Goal: Task Accomplishment & Management: Manage account settings

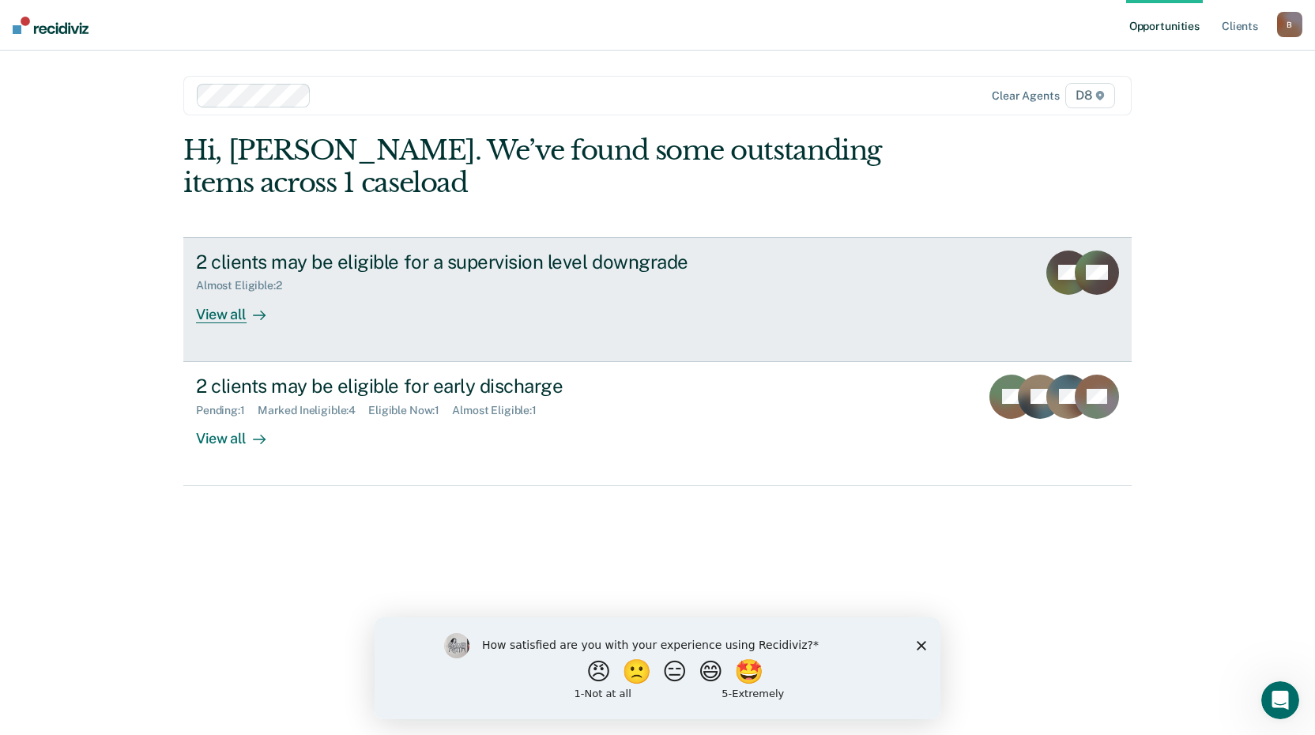
click at [231, 314] on div "View all" at bounding box center [240, 307] width 88 height 31
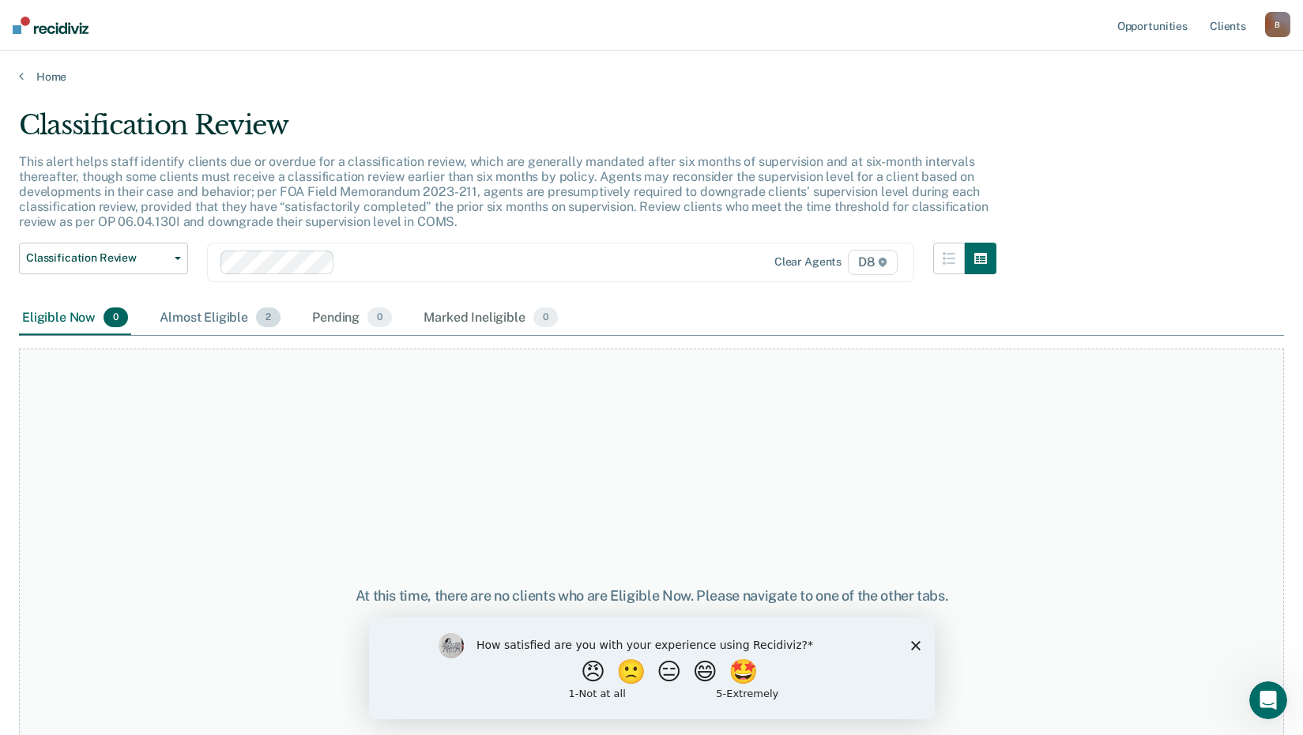
click at [205, 313] on div "Almost Eligible 2" at bounding box center [219, 318] width 127 height 35
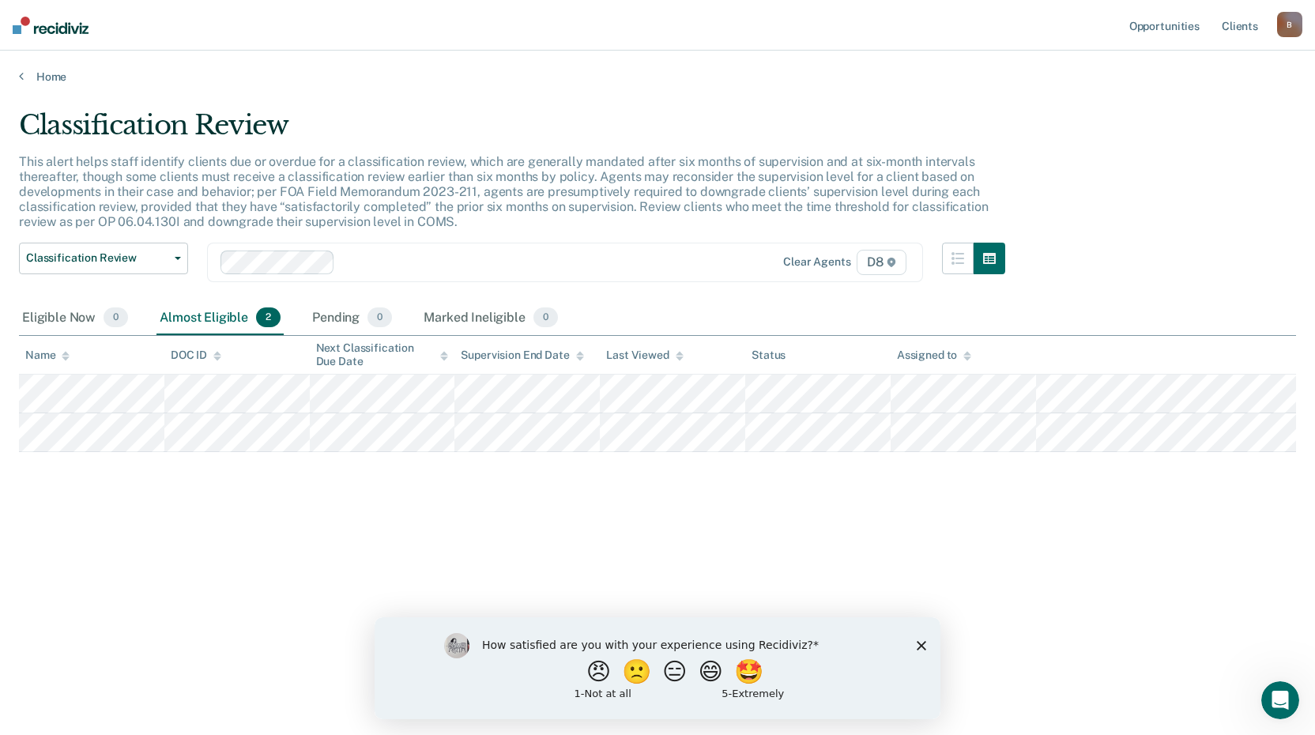
drag, startPoint x: 765, startPoint y: 681, endPoint x: 739, endPoint y: 670, distance: 29.0
click at [764, 681] on button "🤩" at bounding box center [750, 671] width 32 height 24
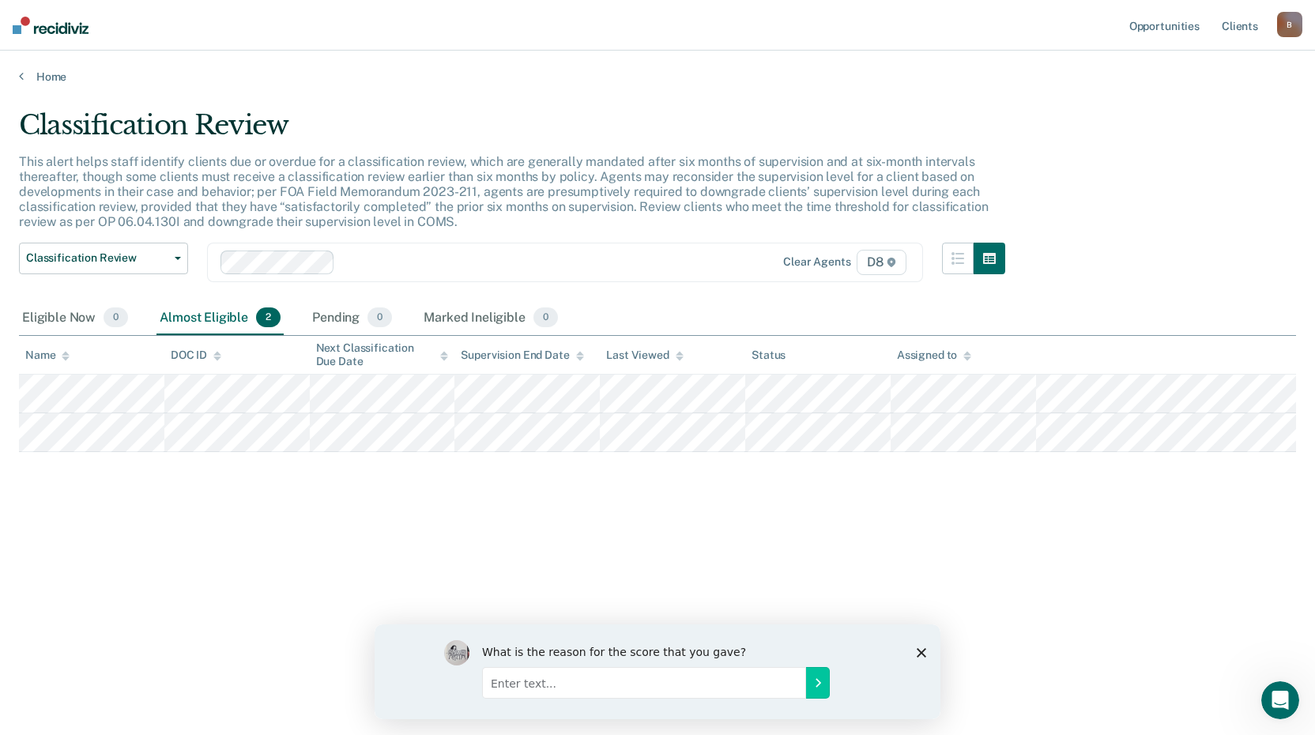
click at [526, 690] on input "Enter text..." at bounding box center [644, 682] width 324 height 32
type input "g"
type input "Great reminders"
click at [818, 683] on icon "Submit your response" at bounding box center [818, 682] width 4 height 7
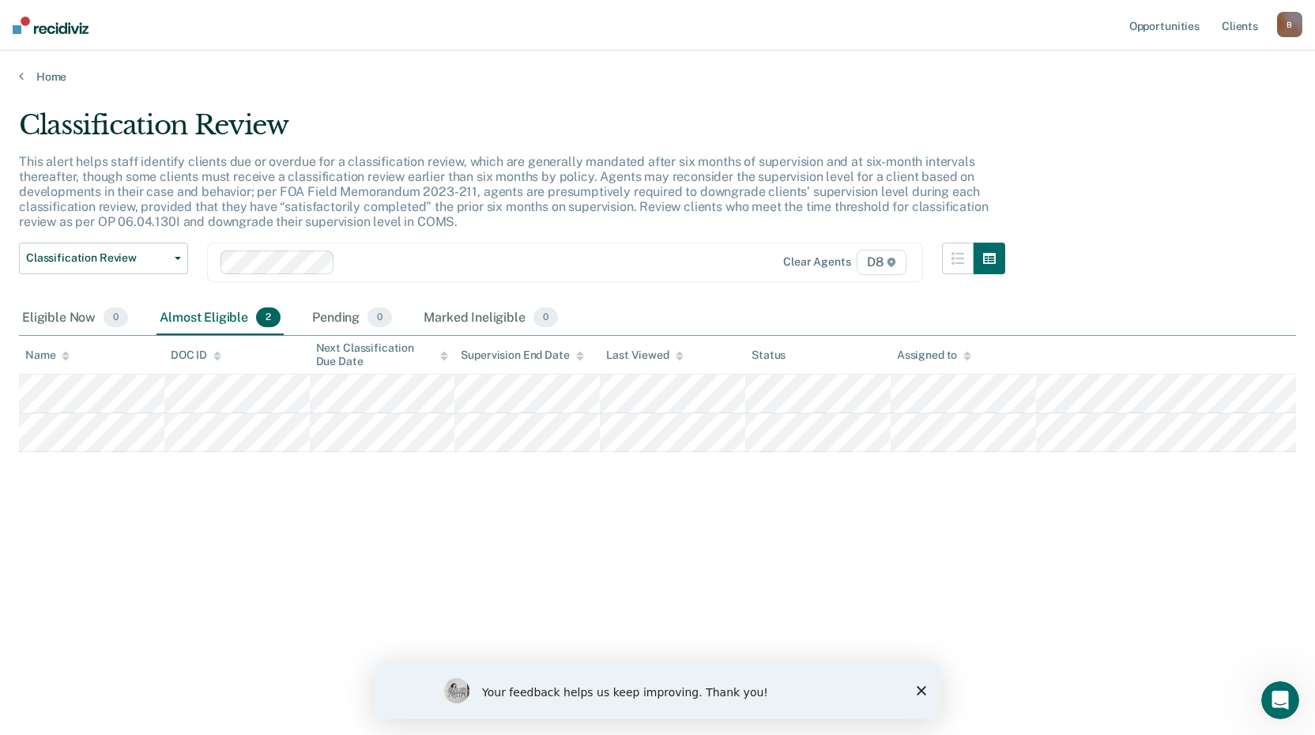
click at [921, 689] on icon "Close survey" at bounding box center [920, 690] width 9 height 9
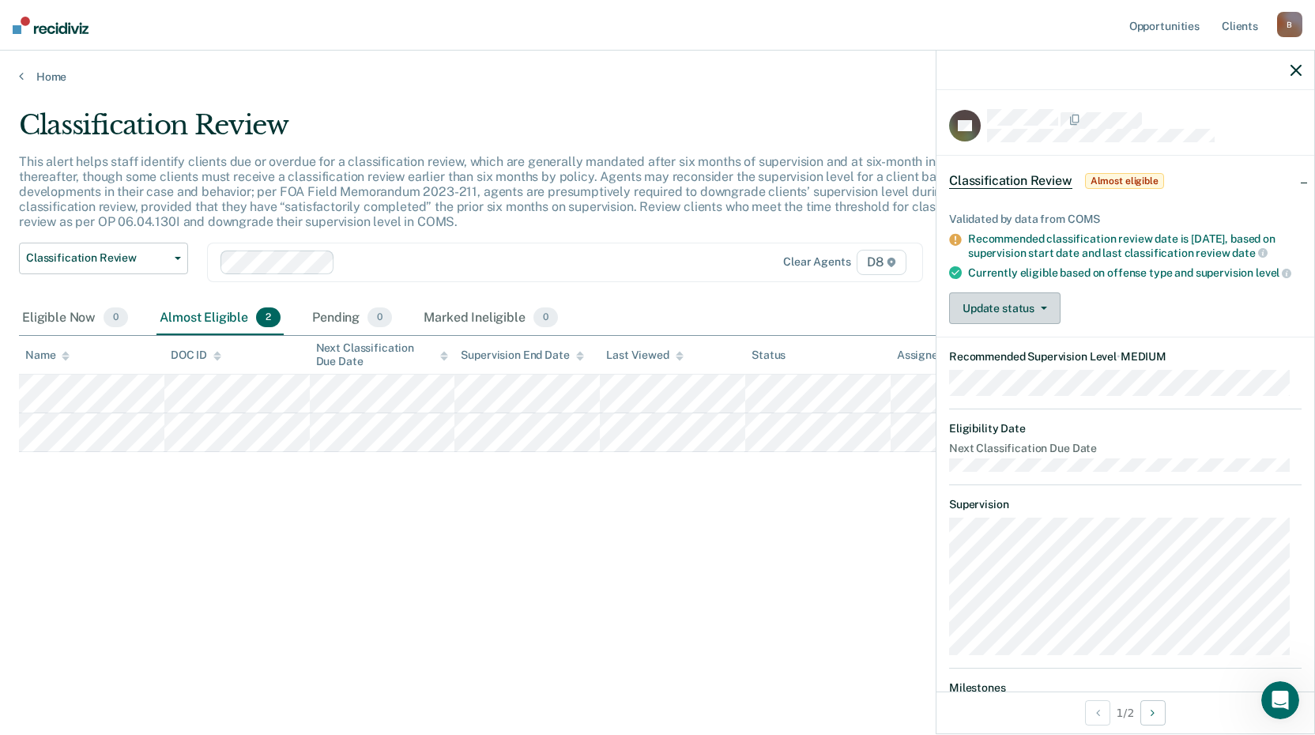
click at [1017, 324] on button "Update status" at bounding box center [1004, 308] width 111 height 32
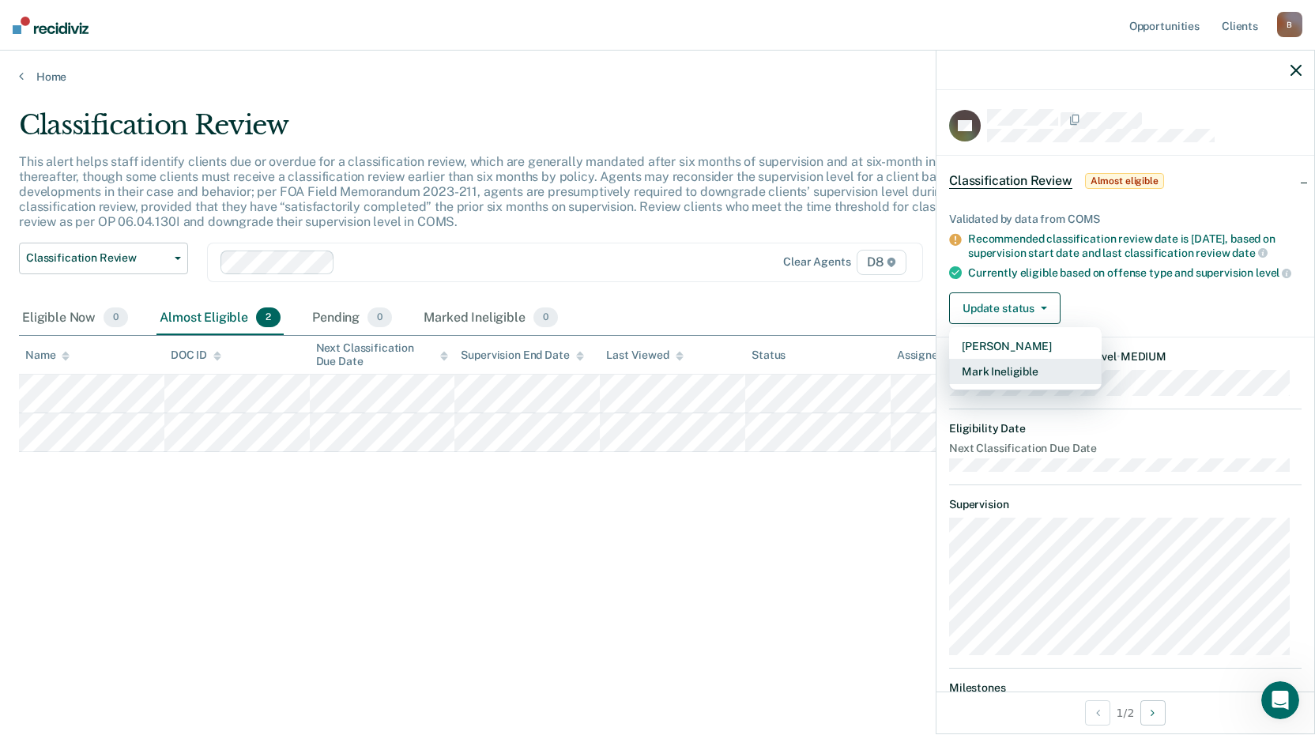
click at [1012, 382] on button "Mark Ineligible" at bounding box center [1025, 371] width 152 height 25
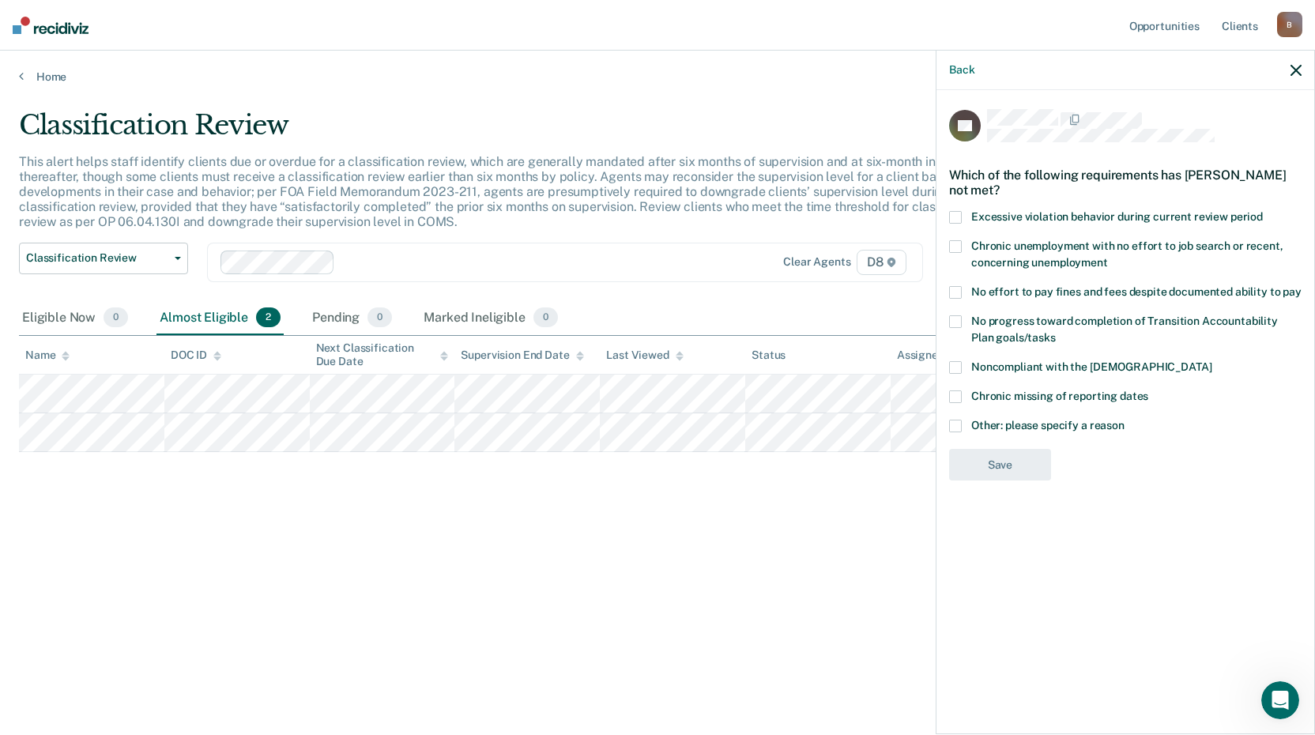
click at [951, 426] on span at bounding box center [955, 425] width 13 height 13
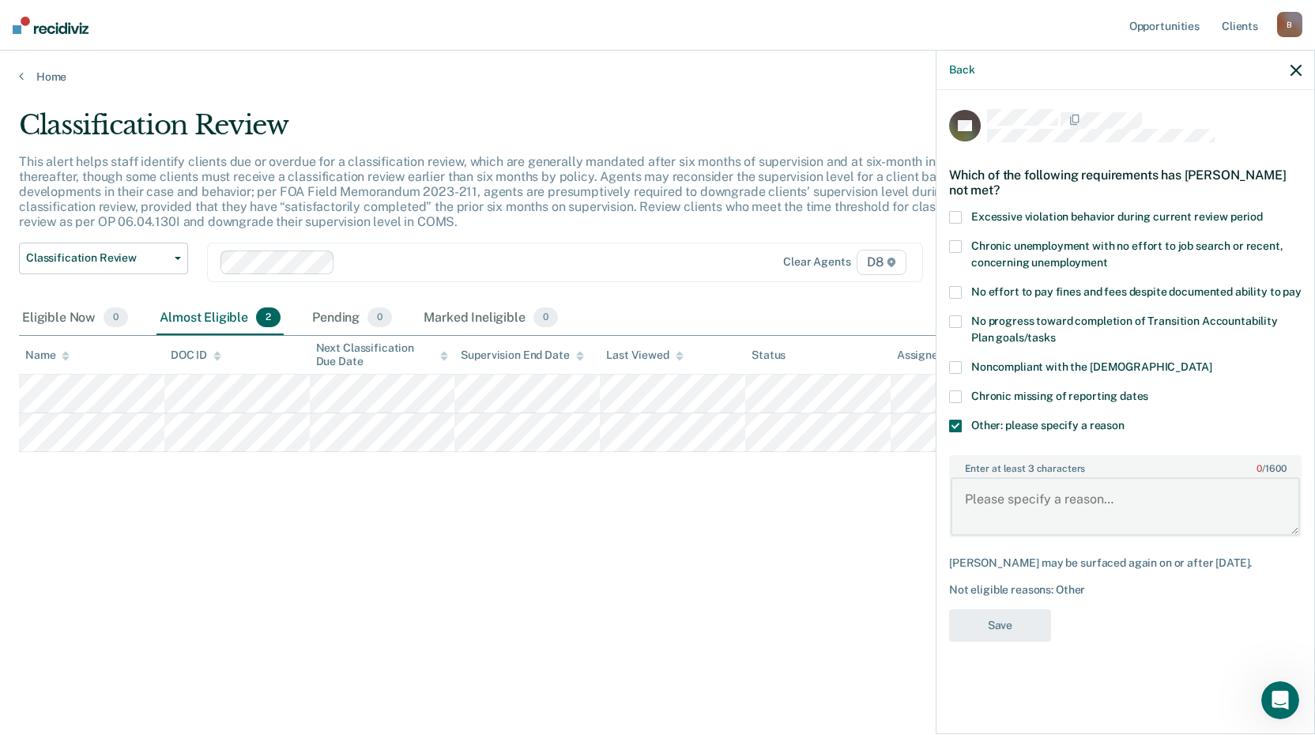
click at [1014, 504] on textarea "Enter at least 3 characters 0 / 1600" at bounding box center [1124, 506] width 349 height 58
type textarea "Remains MAX due to SSSPP local policy"
click at [1003, 630] on button "Save" at bounding box center [1000, 625] width 102 height 32
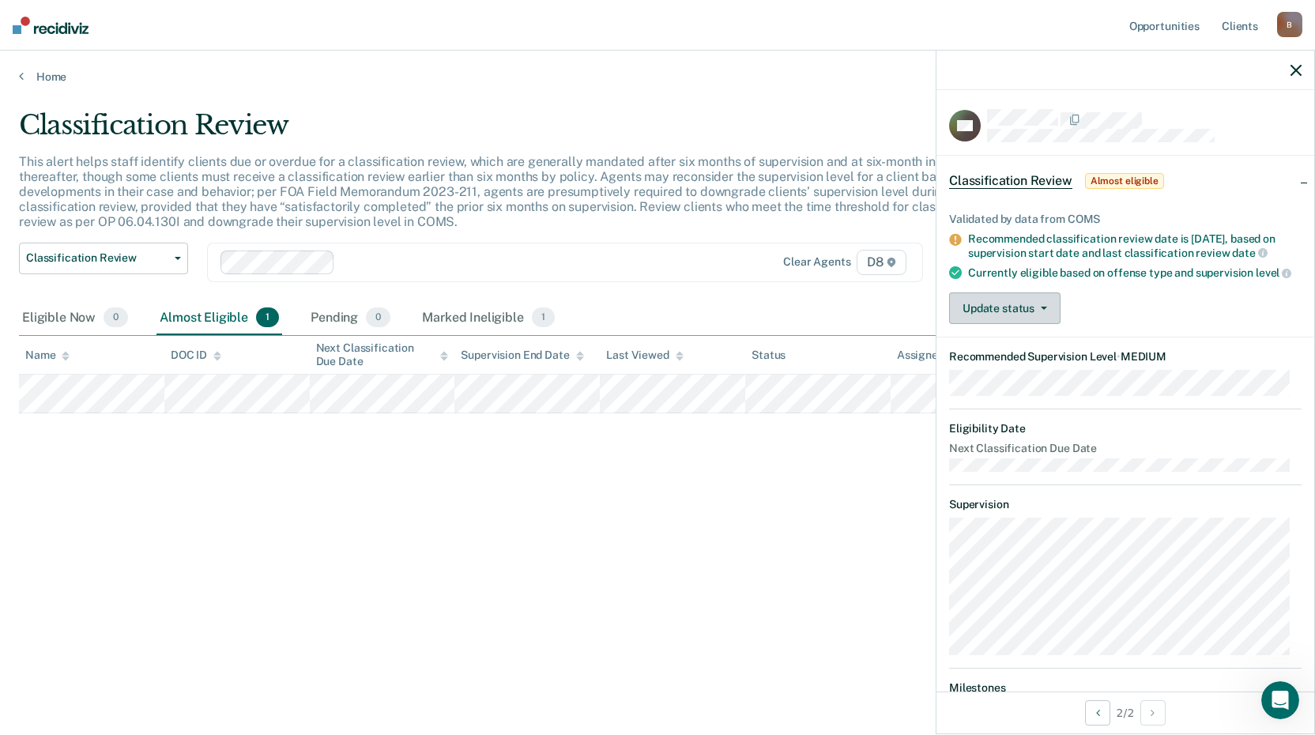
click at [1020, 324] on button "Update status" at bounding box center [1004, 308] width 111 height 32
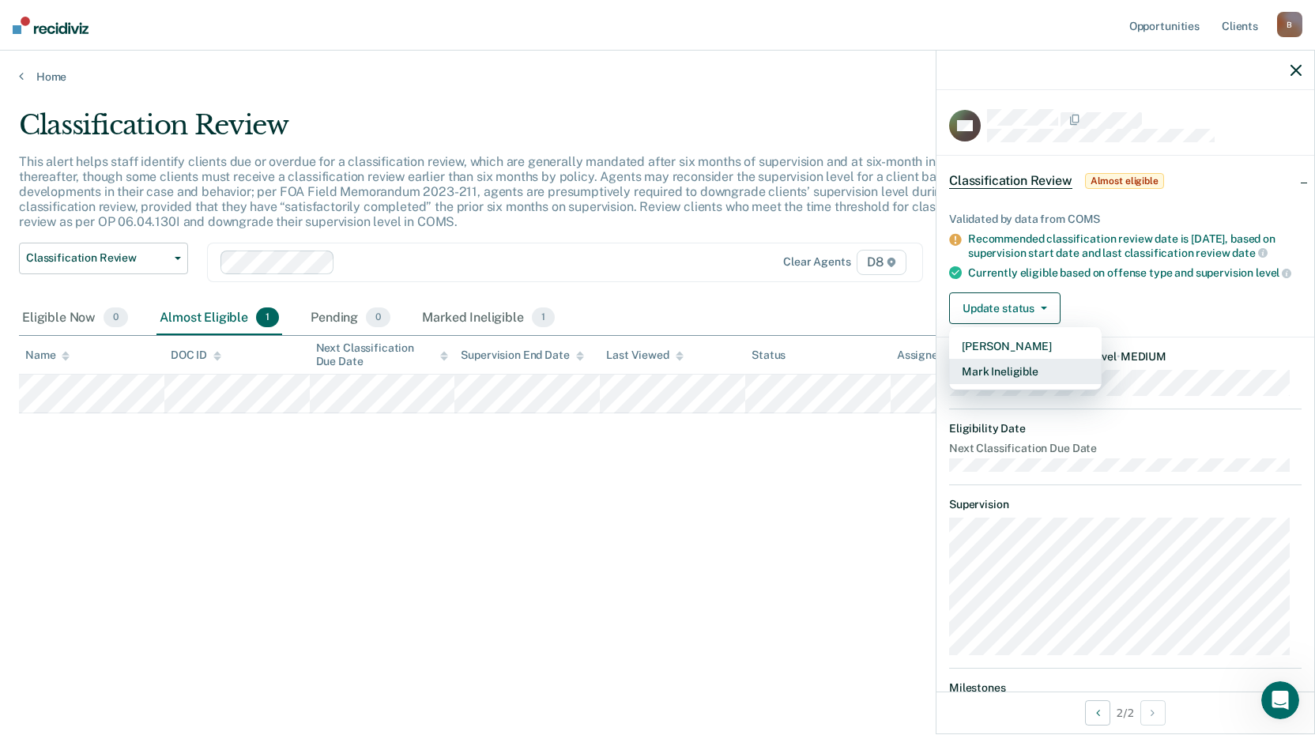
click at [988, 384] on button "Mark Ineligible" at bounding box center [1025, 371] width 152 height 25
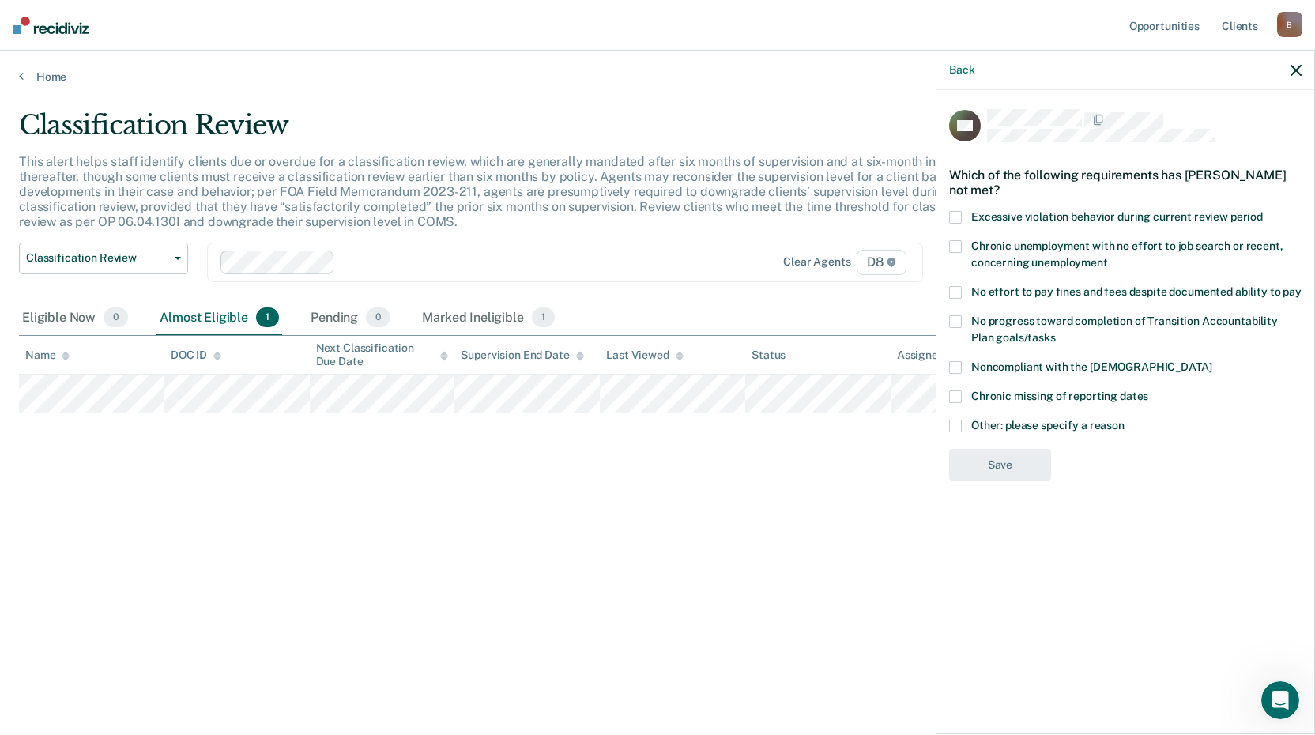
click at [955, 426] on span at bounding box center [955, 425] width 13 height 13
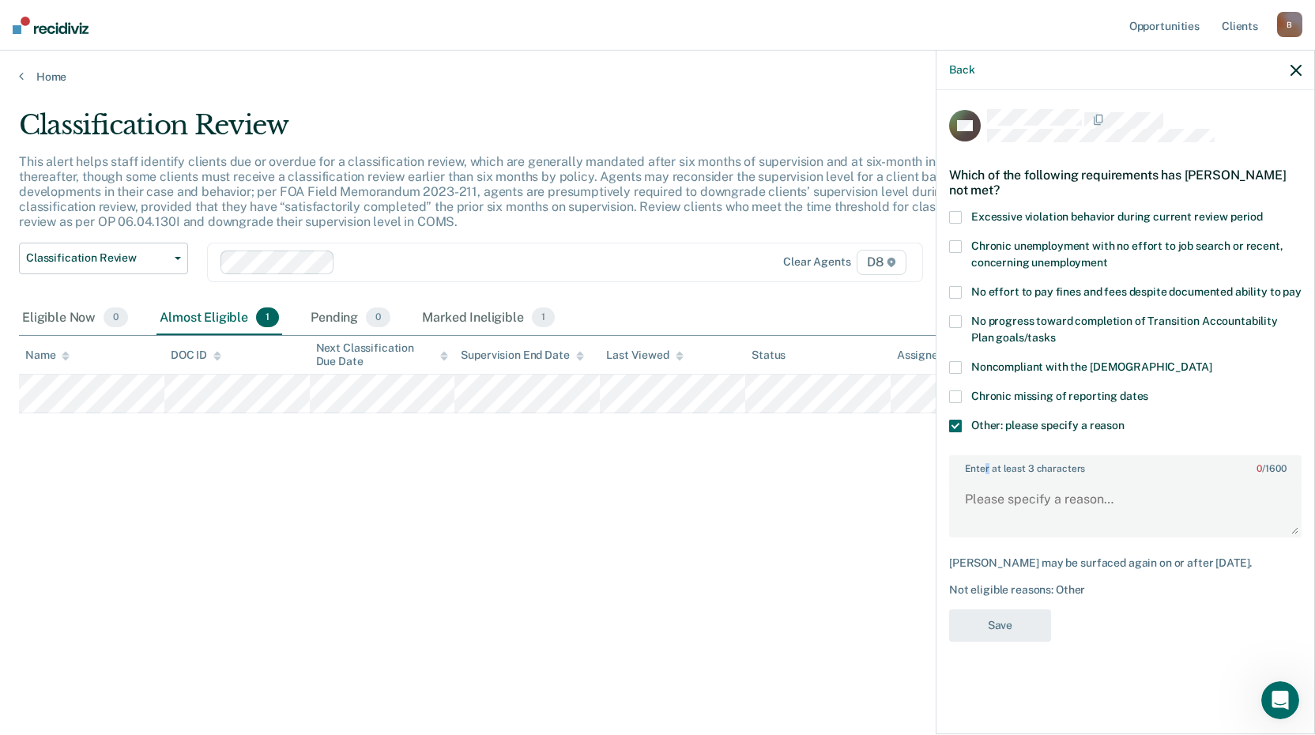
click at [986, 470] on label "Enter at least 3 characters 0 / 1600" at bounding box center [1124, 465] width 349 height 17
drag, startPoint x: 986, startPoint y: 470, endPoint x: 1005, endPoint y: 497, distance: 32.9
click at [1005, 497] on textarea "Enter at least 3 characters 0 / 1600" at bounding box center [1124, 506] width 349 height 58
type textarea "Remains at MAX due to SSSPP local court policy"
click at [1007, 616] on button "Save" at bounding box center [1000, 625] width 102 height 32
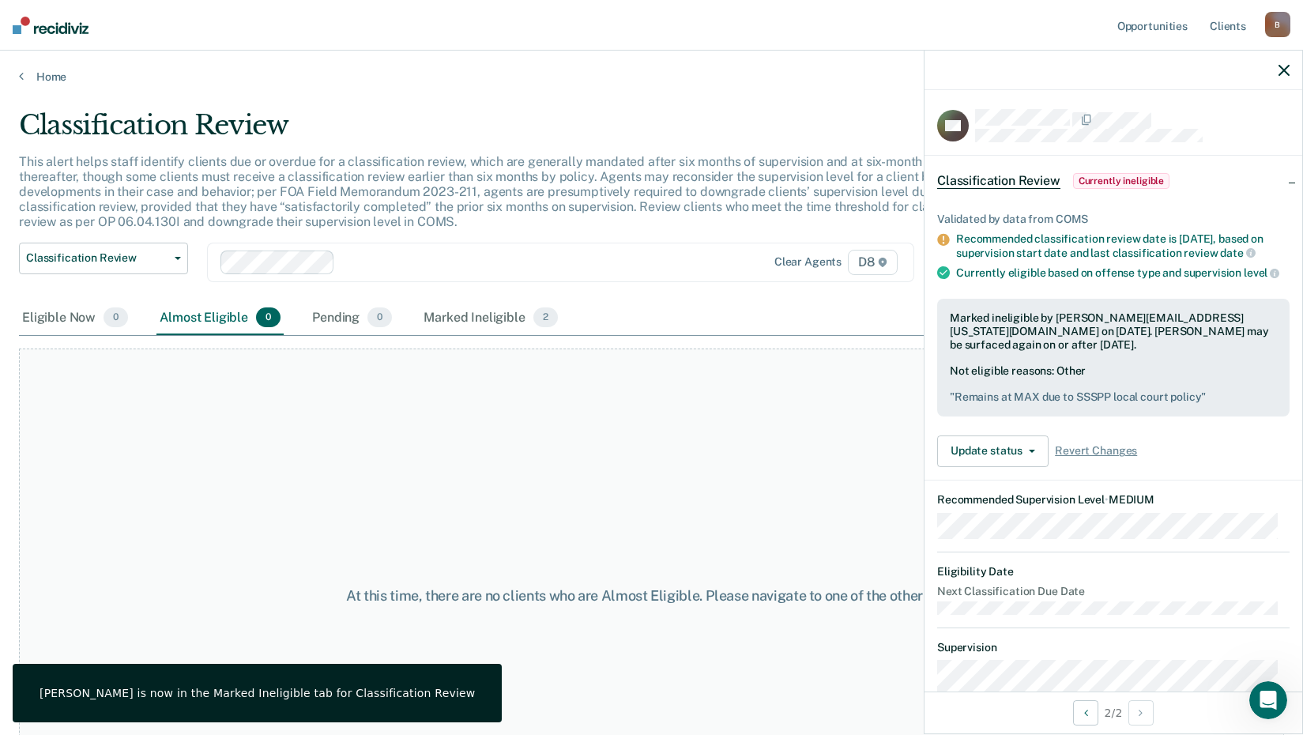
click at [1285, 72] on icon "button" at bounding box center [1283, 70] width 11 height 11
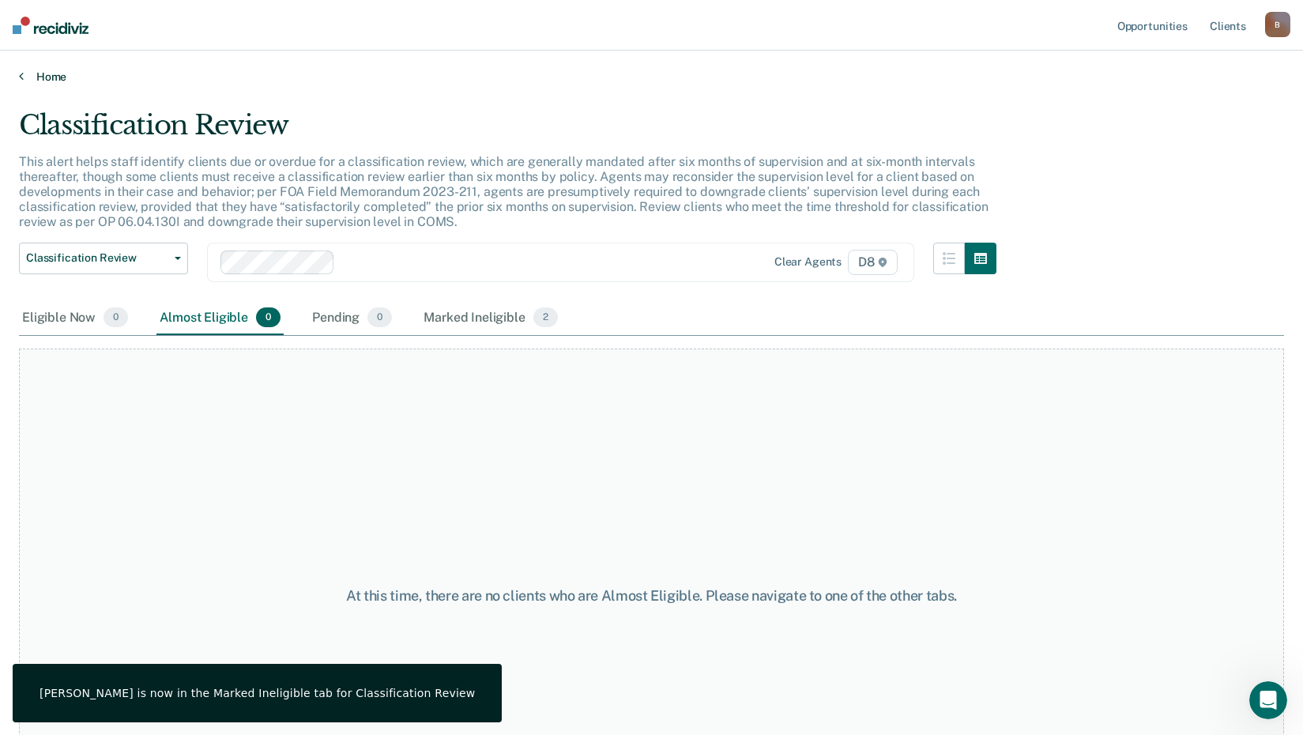
click at [46, 76] on link "Home" at bounding box center [651, 77] width 1265 height 14
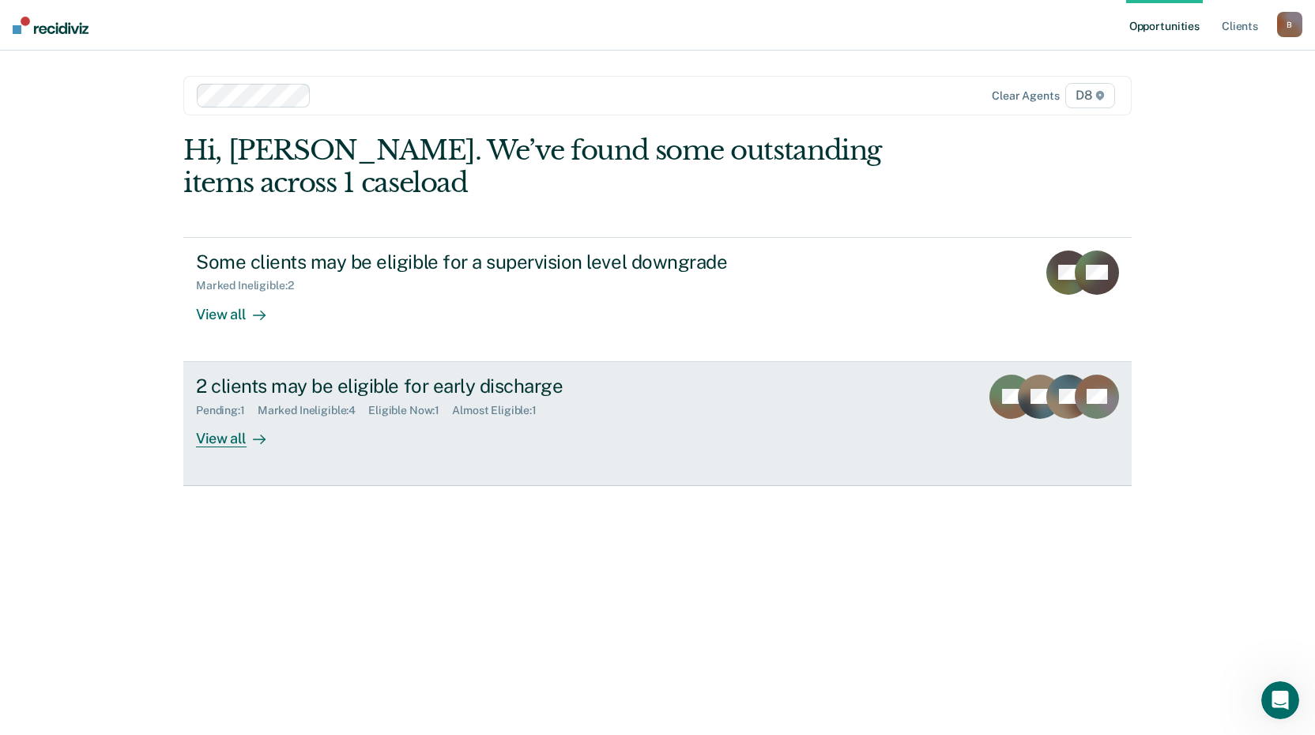
click at [220, 440] on div "View all" at bounding box center [240, 431] width 88 height 31
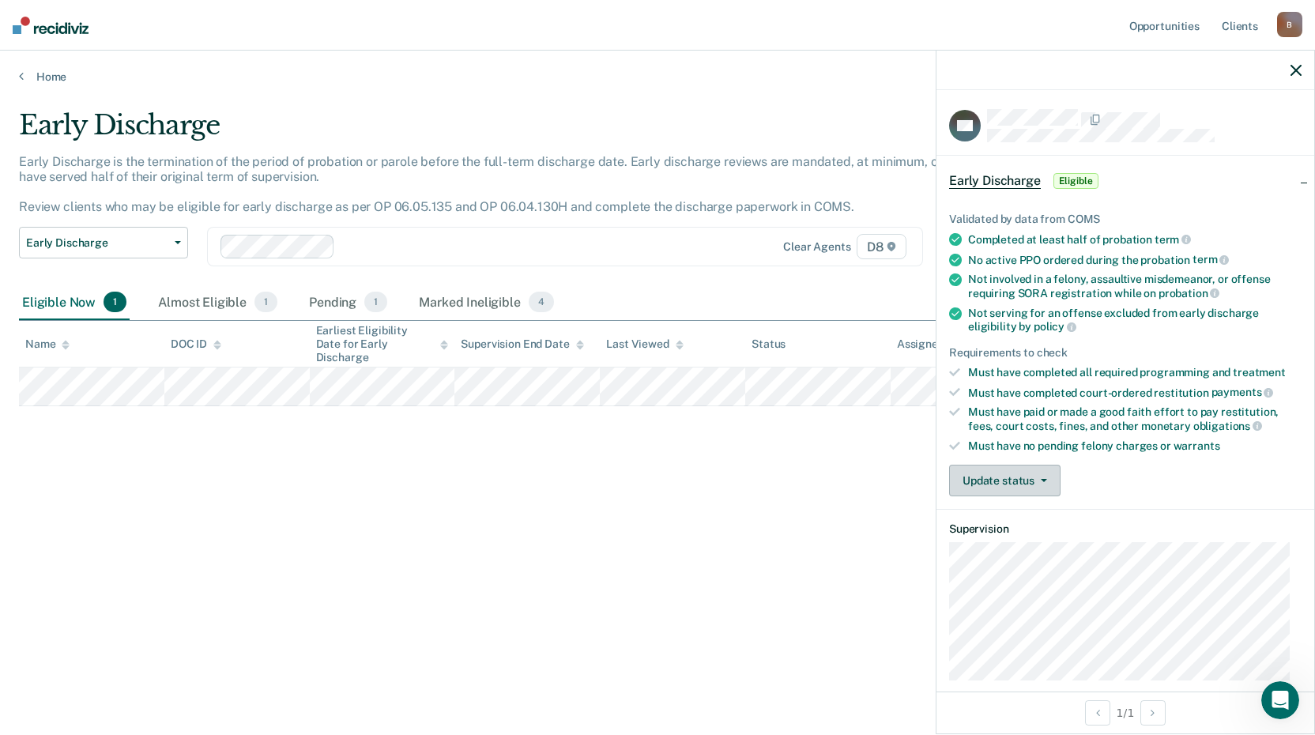
click at [979, 472] on button "Update status" at bounding box center [1004, 481] width 111 height 32
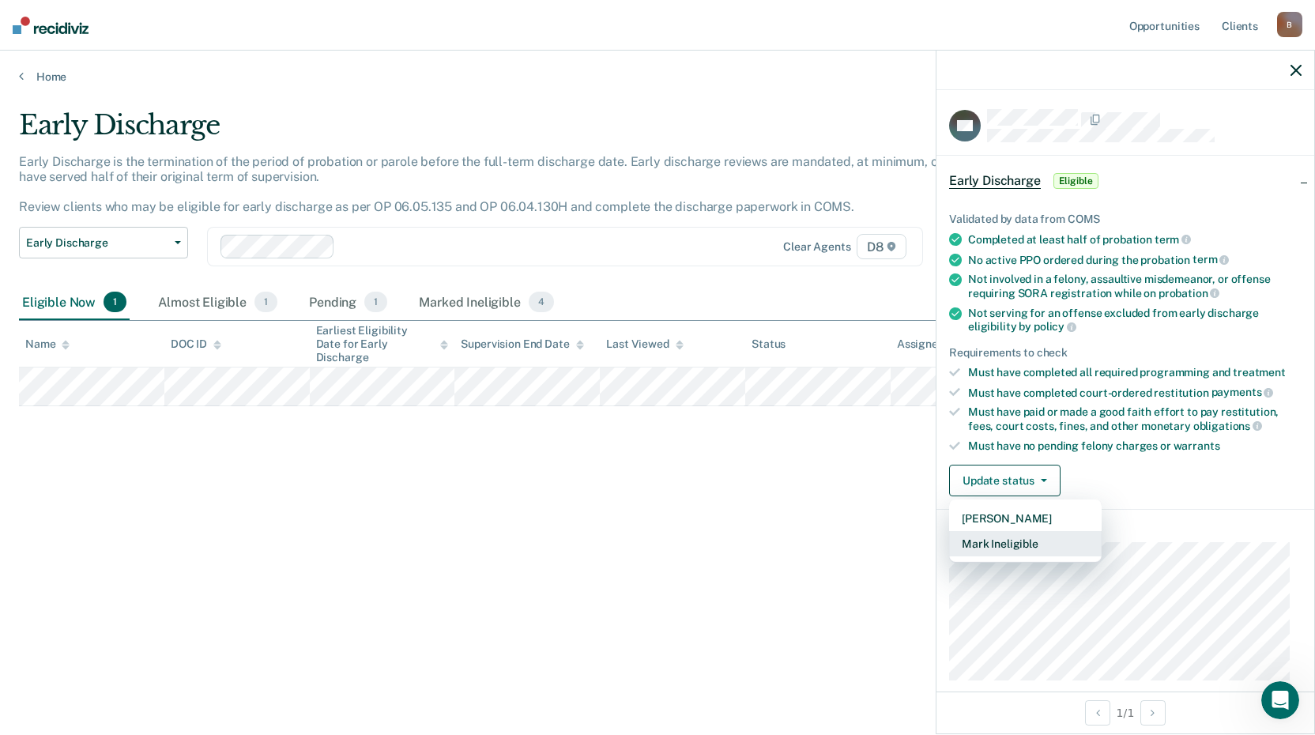
click at [993, 547] on button "Mark Ineligible" at bounding box center [1025, 543] width 152 height 25
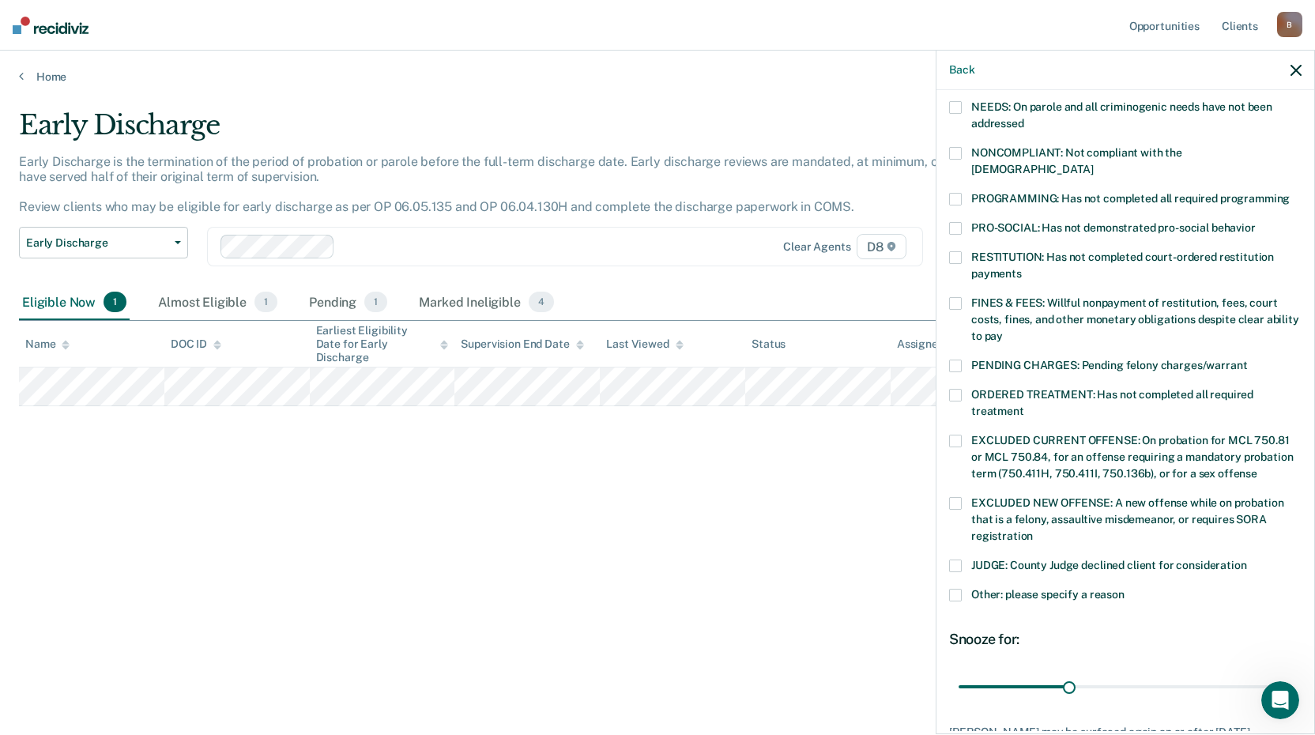
scroll to position [367, 0]
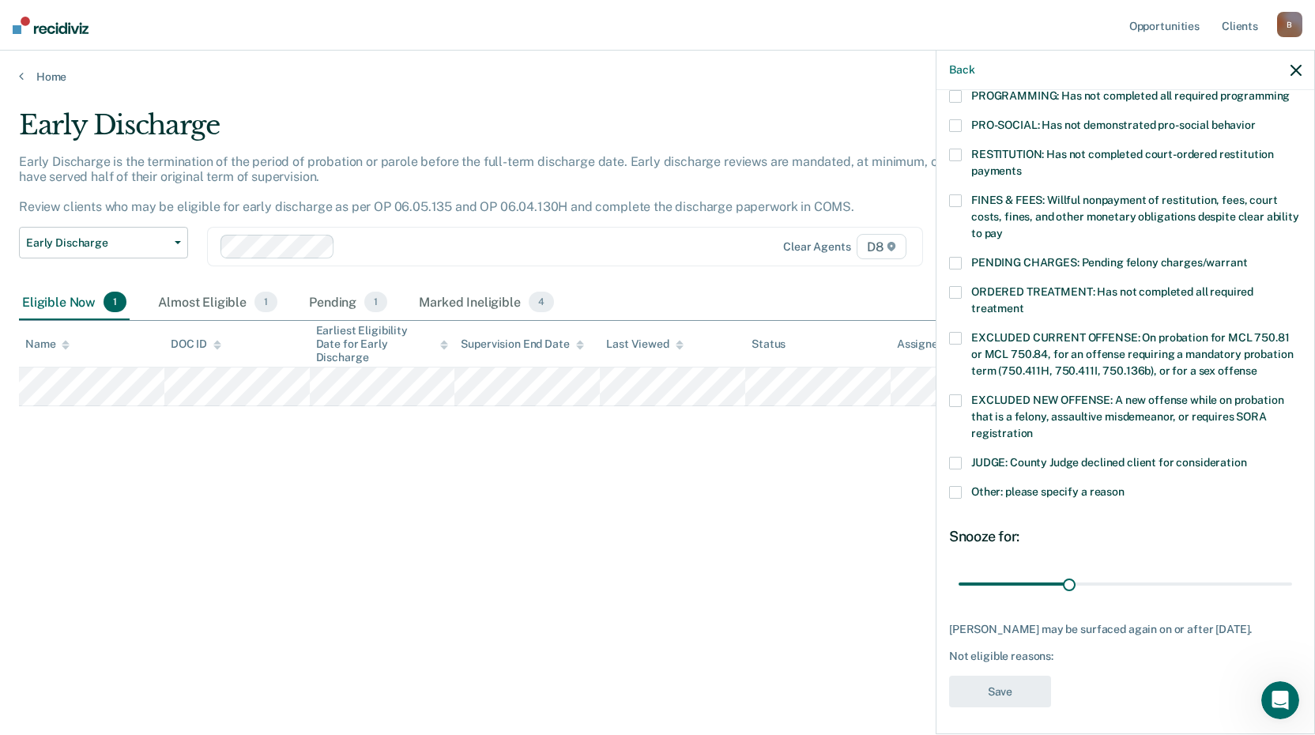
click at [956, 486] on span at bounding box center [955, 492] width 13 height 13
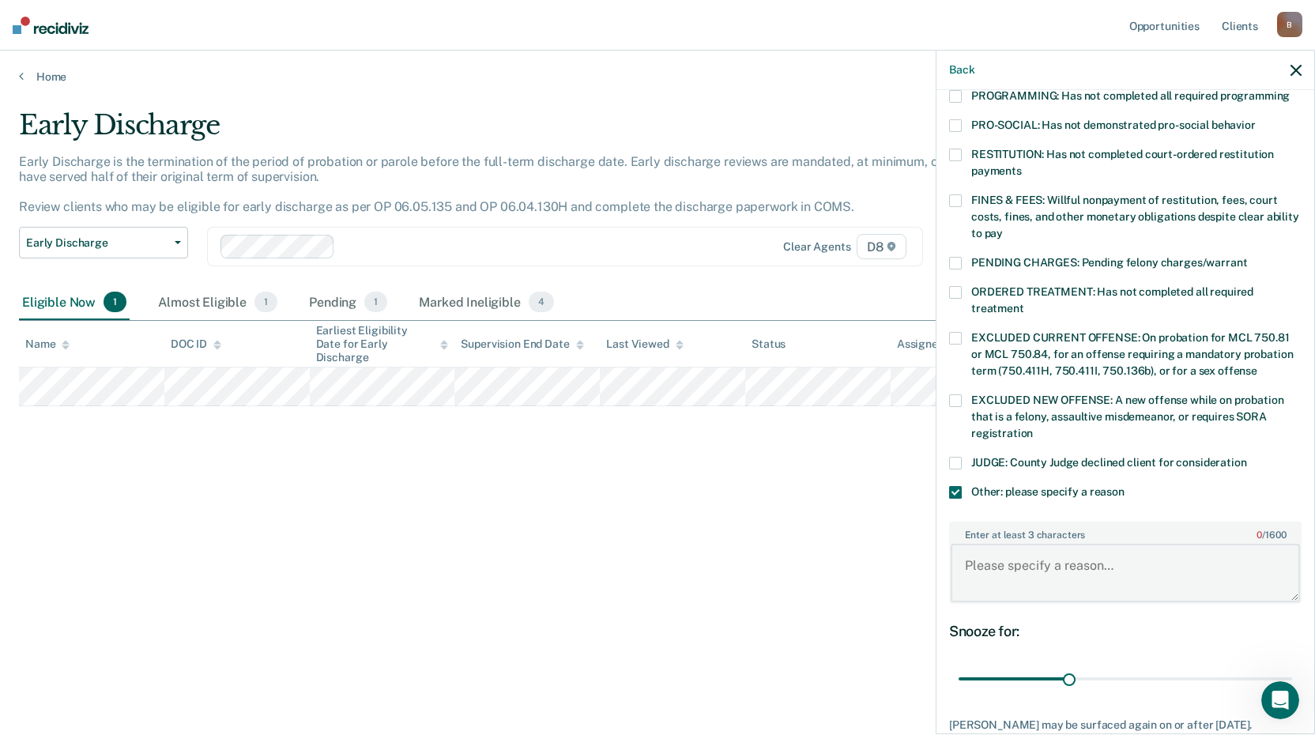
click at [1006, 549] on textarea "Enter at least 3 characters 0 / 1600" at bounding box center [1124, 573] width 349 height 58
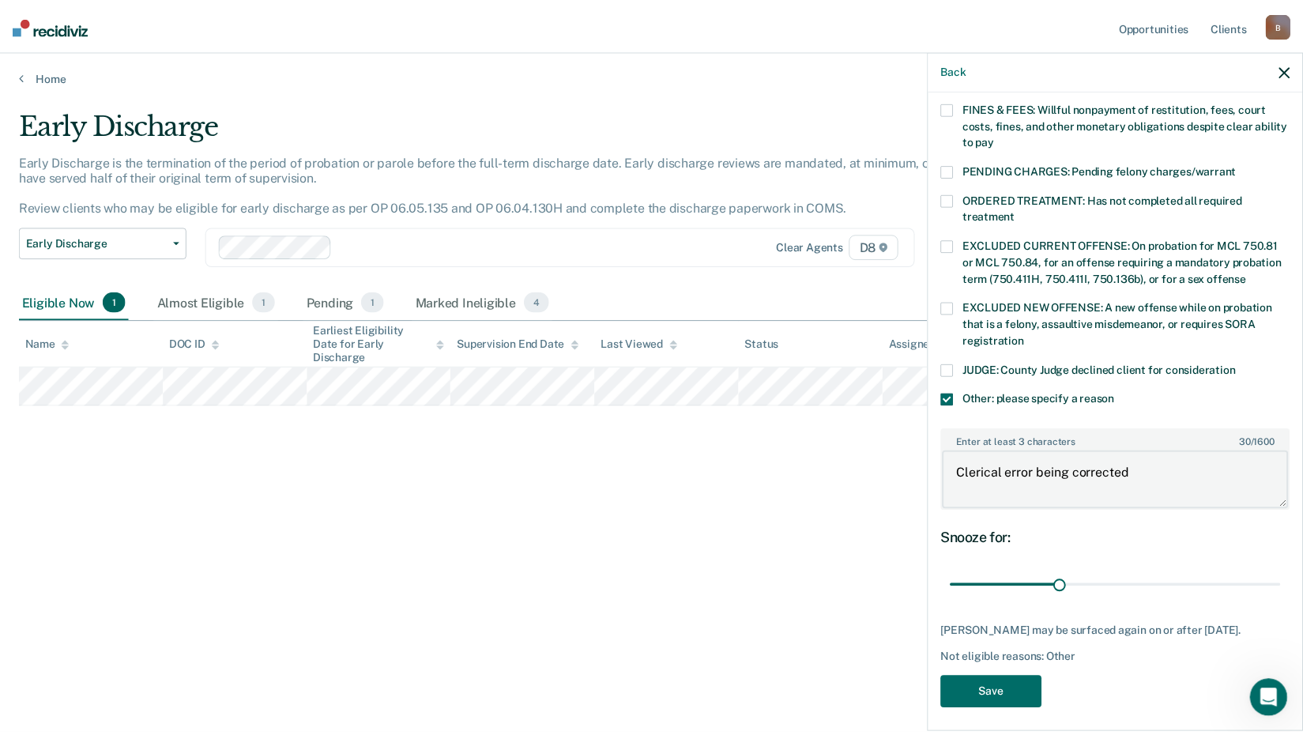
scroll to position [462, 0]
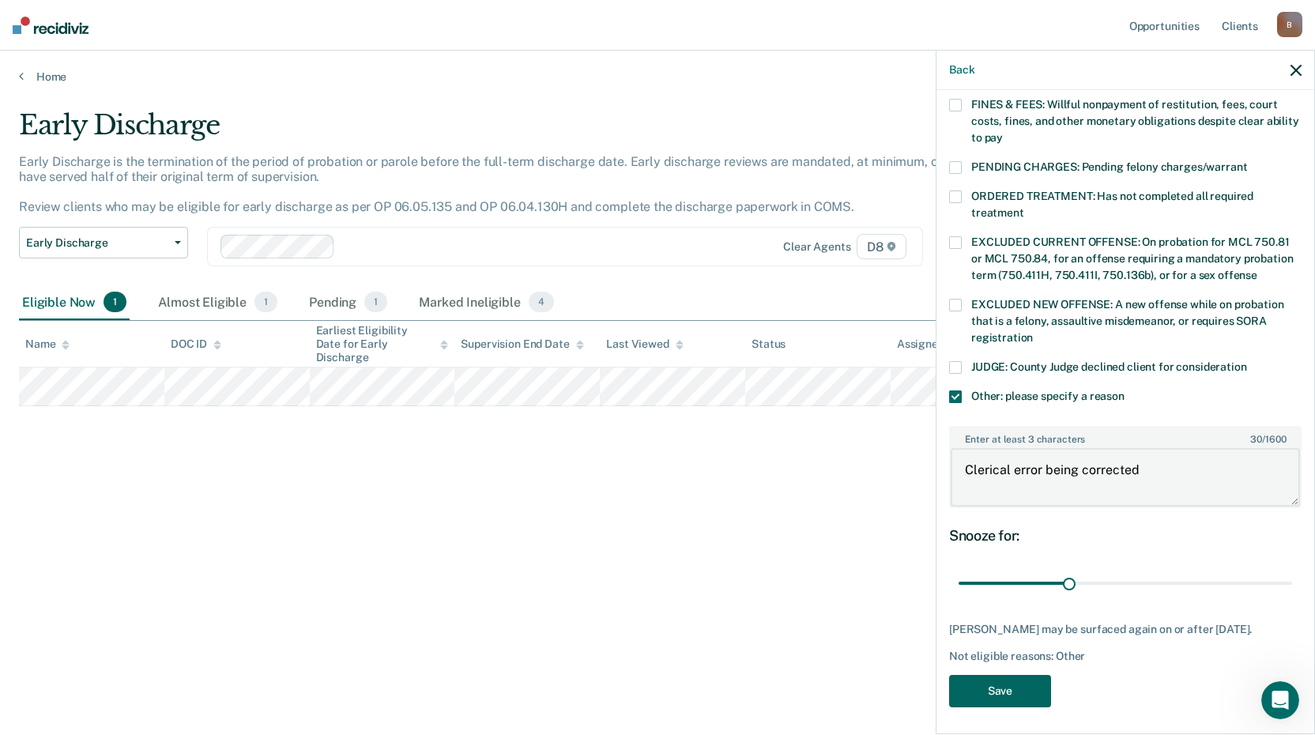
type textarea "Clerical error being corrected"
click at [999, 686] on button "Save" at bounding box center [1000, 691] width 102 height 32
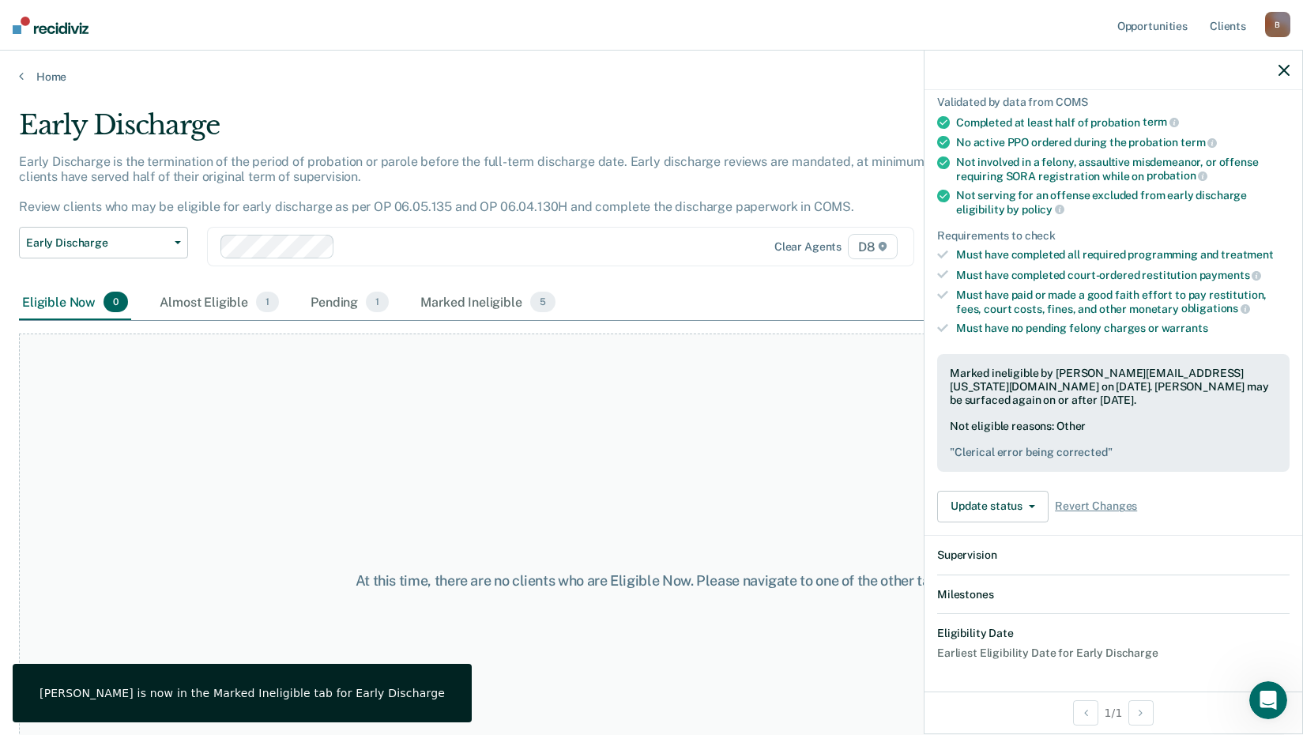
scroll to position [295, 0]
